Goal: Navigation & Orientation: Find specific page/section

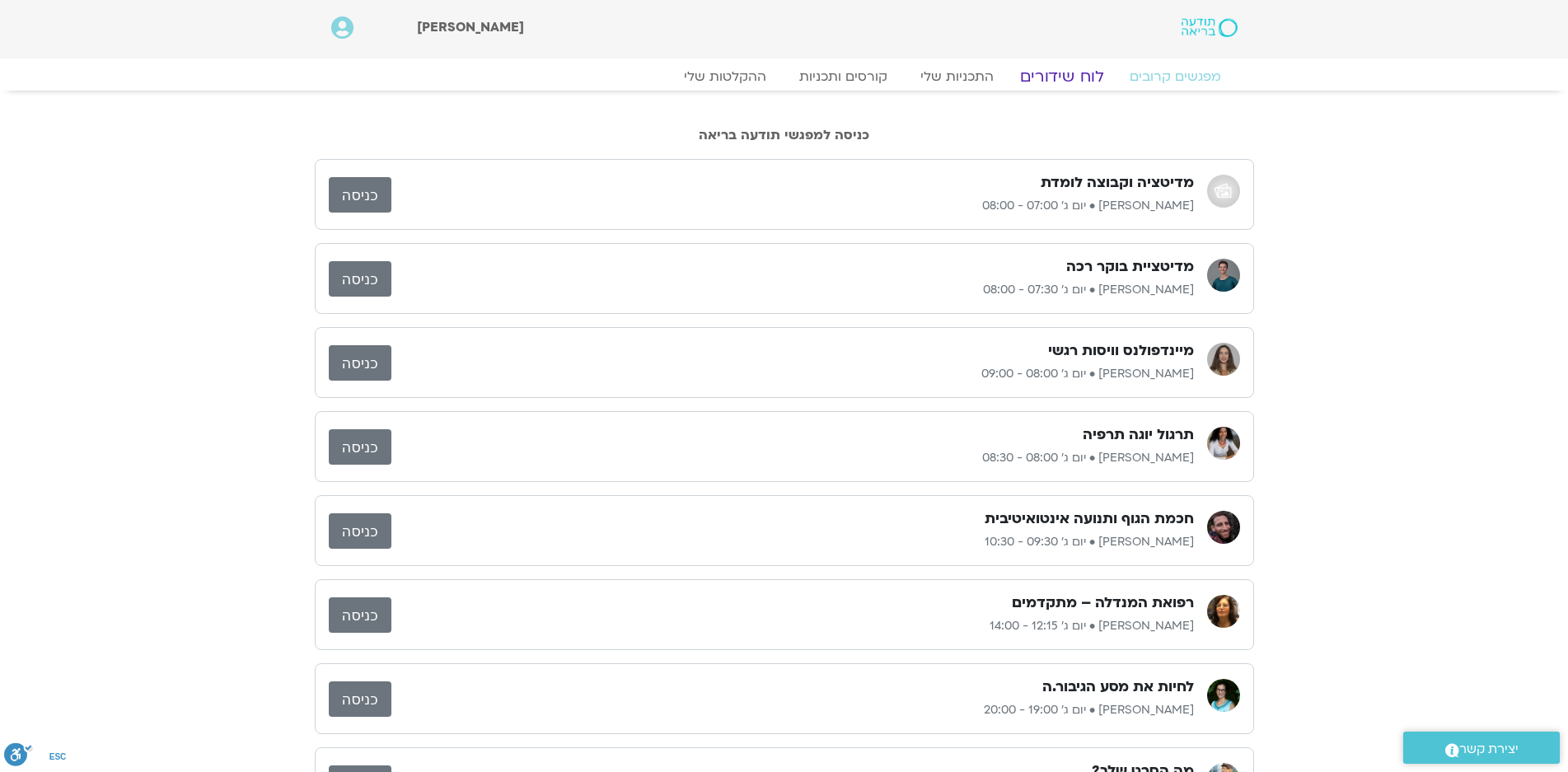
click at [1066, 77] on link "לוח שידורים" at bounding box center [1061, 77] width 124 height 20
click at [1063, 71] on link "לוח שידורים" at bounding box center [1061, 77] width 124 height 20
click at [1090, 77] on link "לוח שידורים" at bounding box center [1061, 77] width 124 height 20
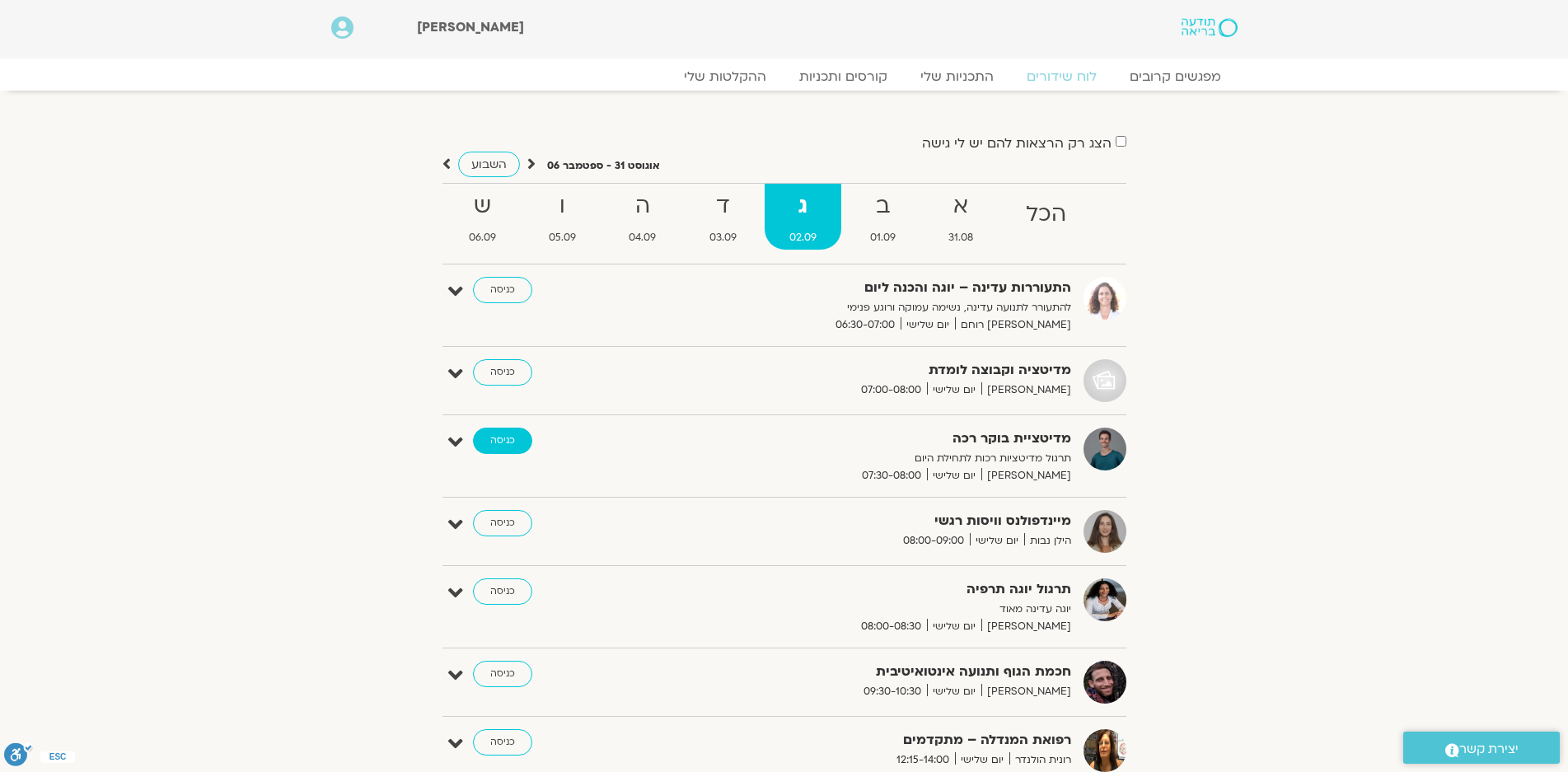
click at [501, 440] on link "כניסה" at bounding box center [503, 441] width 60 height 26
